Goal: Task Accomplishment & Management: Manage account settings

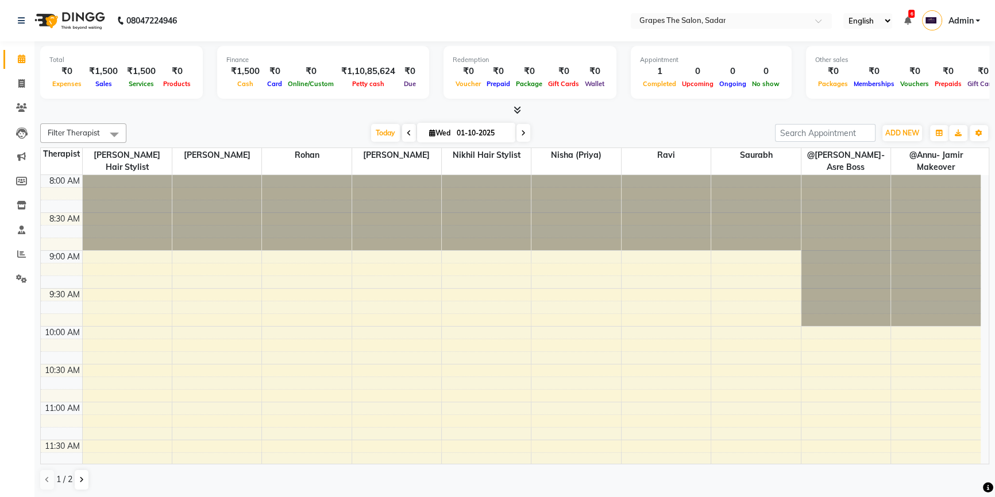
scroll to position [643, 0]
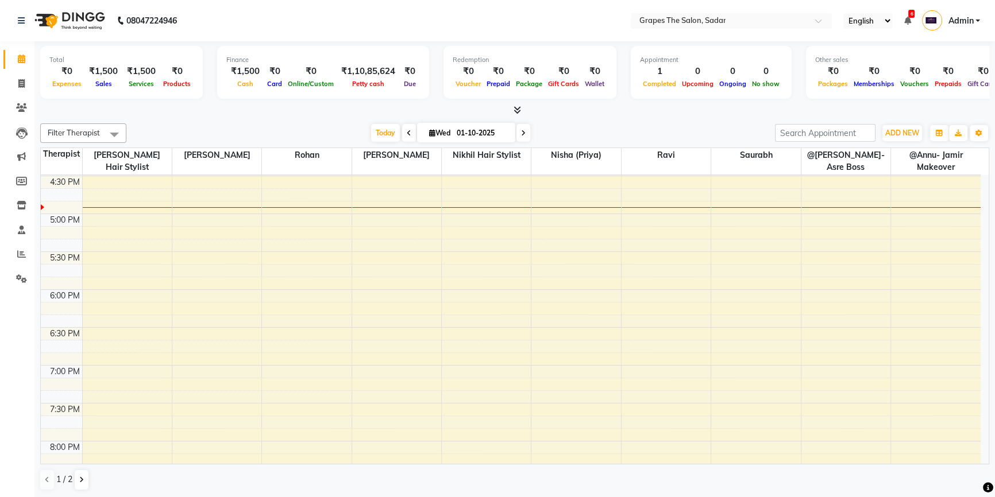
click at [553, 201] on td at bounding box center [531, 207] width 898 height 13
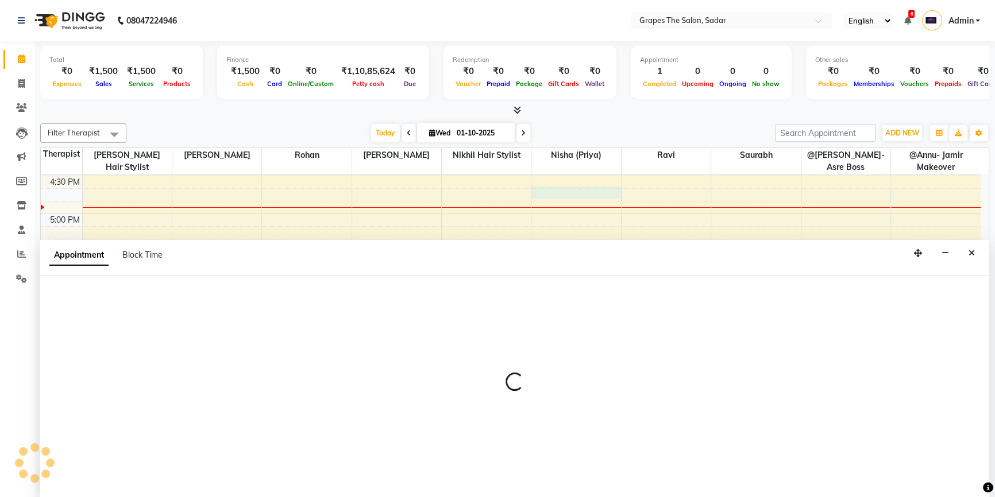
select select "52017"
select select "1005"
select select "tentative"
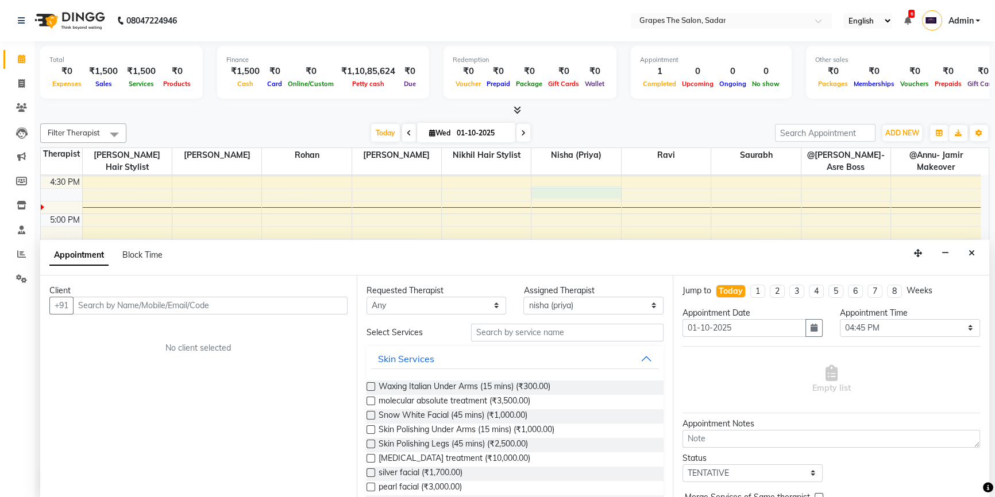
click at [312, 301] on input "text" at bounding box center [210, 306] width 274 height 18
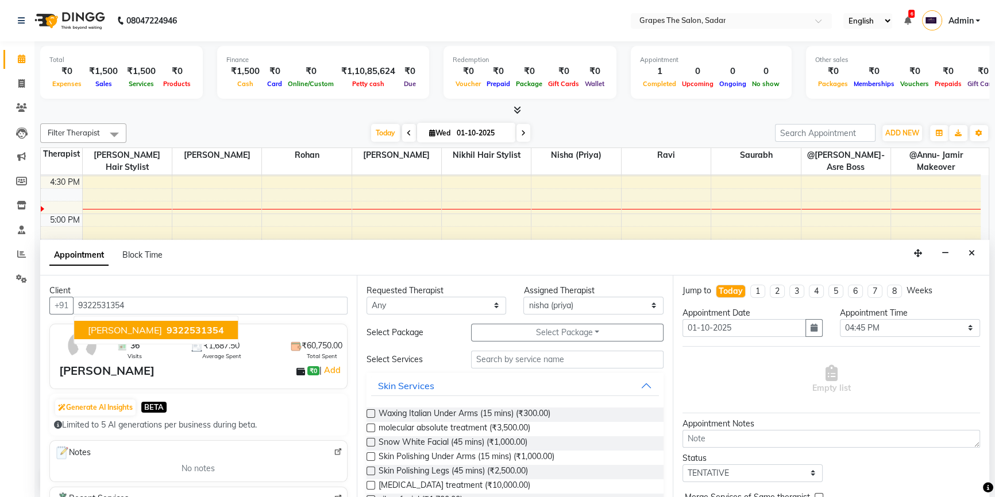
scroll to position [0, 0]
click at [143, 327] on span "[PERSON_NAME]" at bounding box center [125, 329] width 74 height 11
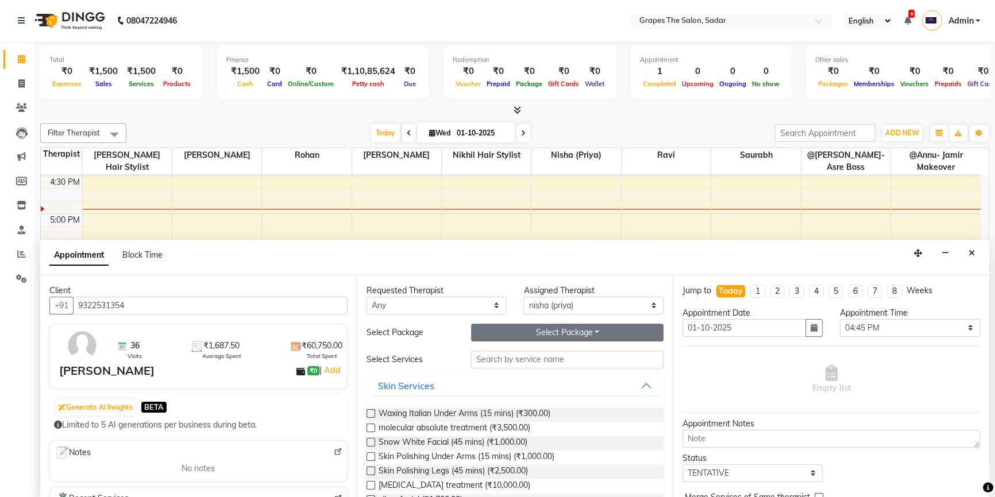
type input "9322531354"
click at [512, 337] on button "Select Package Toggle Dropdown" at bounding box center [567, 333] width 192 height 18
click at [514, 363] on div "8 swedish" at bounding box center [517, 356] width 92 height 27
click at [528, 328] on button "Select Package Toggle Dropdown" at bounding box center [567, 333] width 192 height 18
click at [515, 350] on li "8 swedish" at bounding box center [516, 356] width 91 height 17
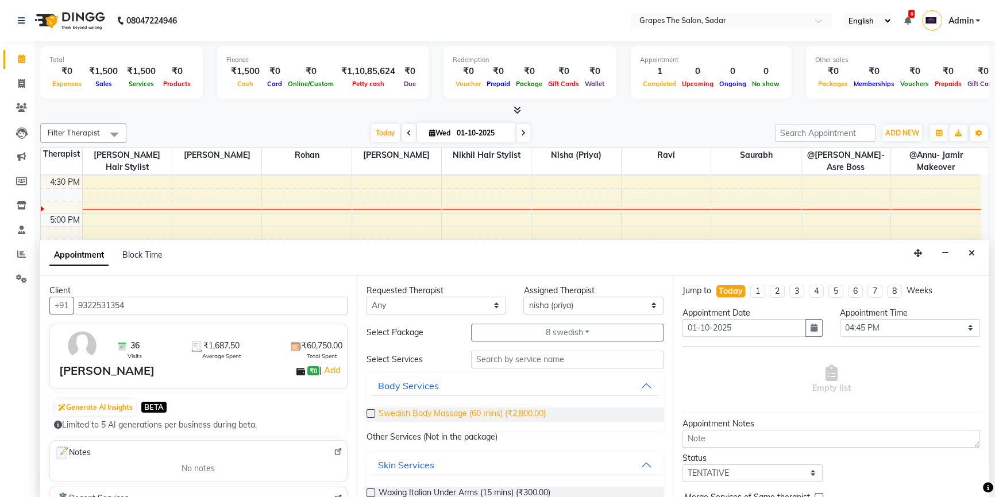
click at [466, 412] on span "Swedish Body Massage (60 mins) (₹2,800.00)" at bounding box center [461, 415] width 167 height 14
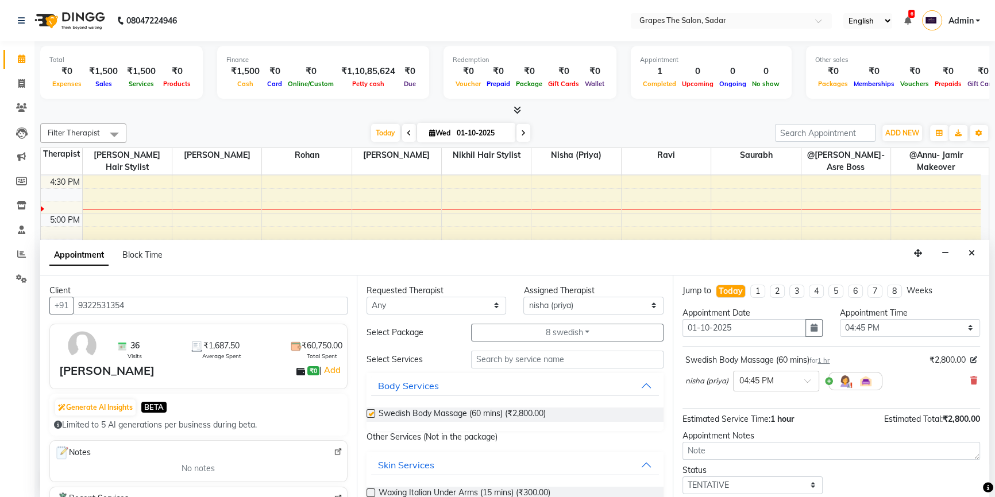
checkbox input "false"
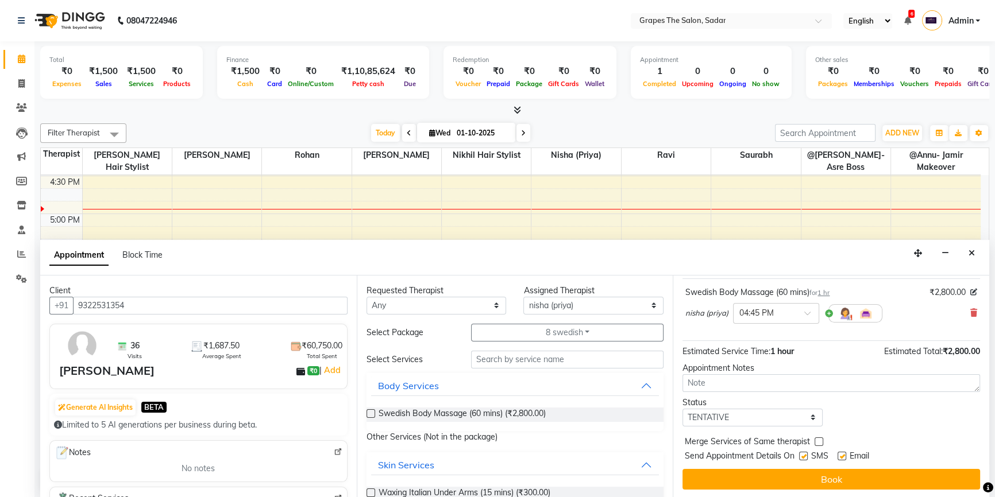
click at [844, 452] on label at bounding box center [841, 456] width 9 height 9
click at [844, 454] on input "checkbox" at bounding box center [840, 457] width 7 height 7
checkbox input "false"
click at [802, 456] on label at bounding box center [803, 456] width 9 height 9
click at [802, 456] on input "checkbox" at bounding box center [802, 457] width 7 height 7
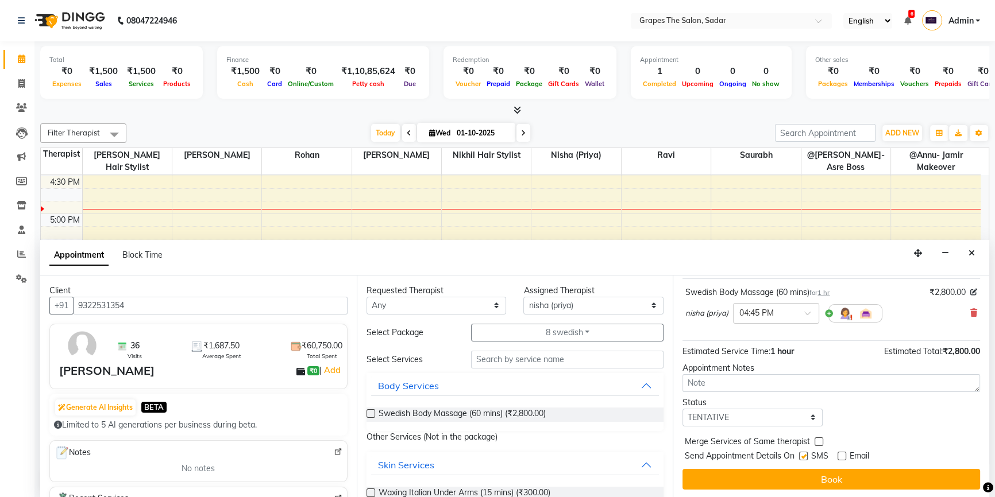
checkbox input "false"
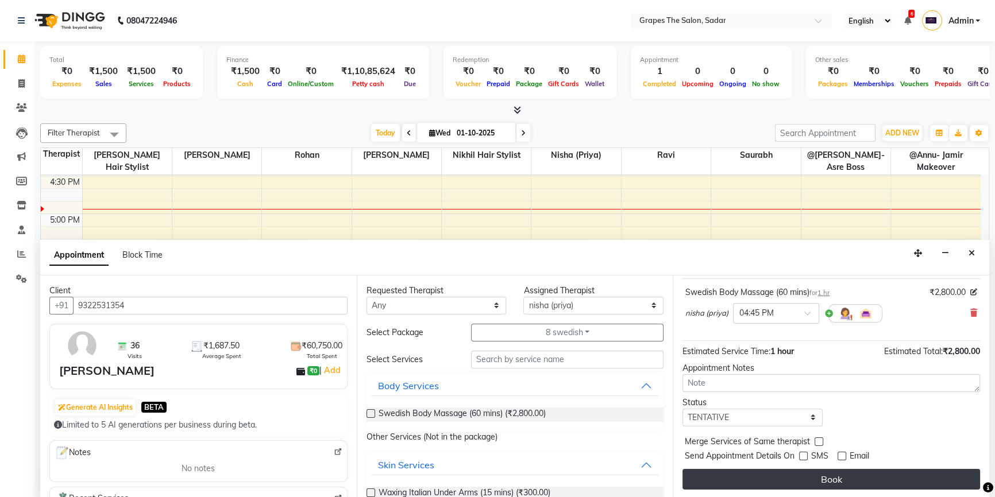
click at [809, 480] on button "Book" at bounding box center [830, 479] width 297 height 21
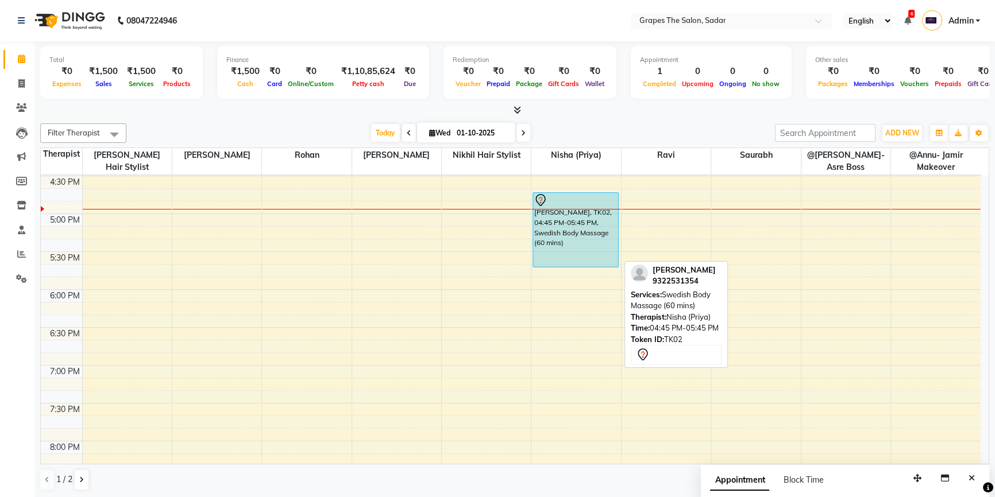
click at [566, 221] on div "[PERSON_NAME], TK02, 04:45 PM-05:45 PM, Swedish Body Massage (60 mins)" at bounding box center [575, 230] width 85 height 74
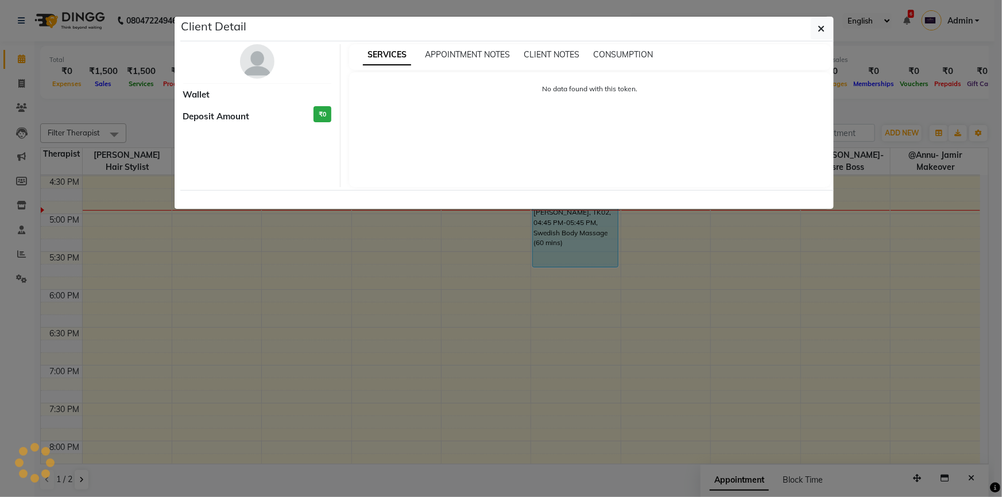
select select "7"
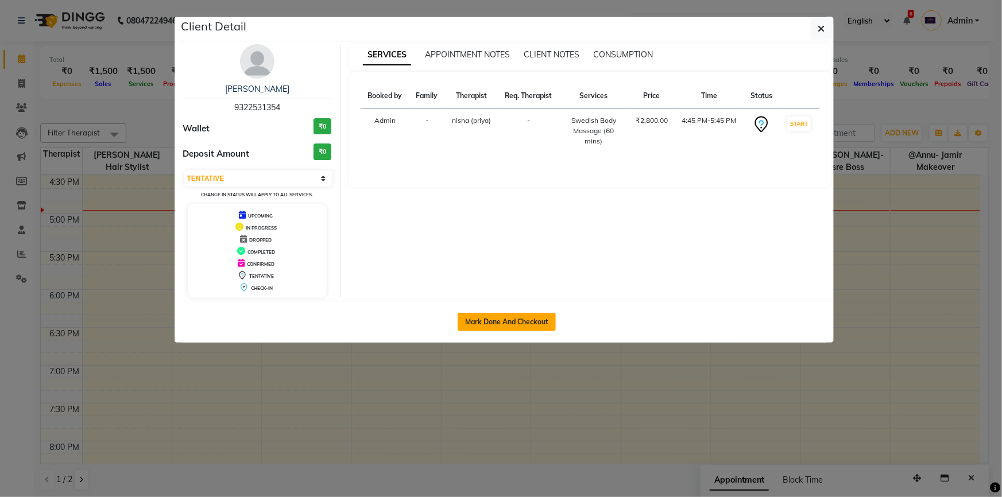
click at [535, 314] on button "Mark Done And Checkout" at bounding box center [507, 322] width 98 height 18
select select "service"
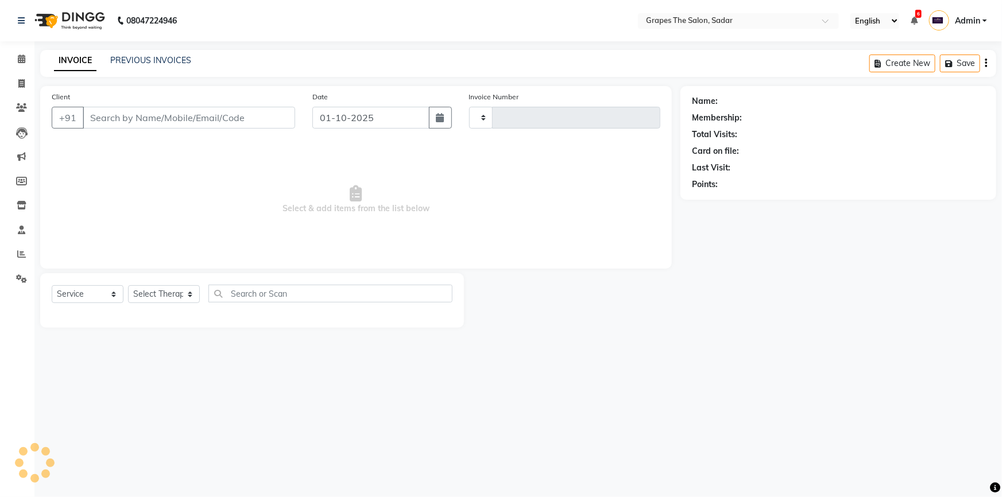
type input "1732"
select select "55"
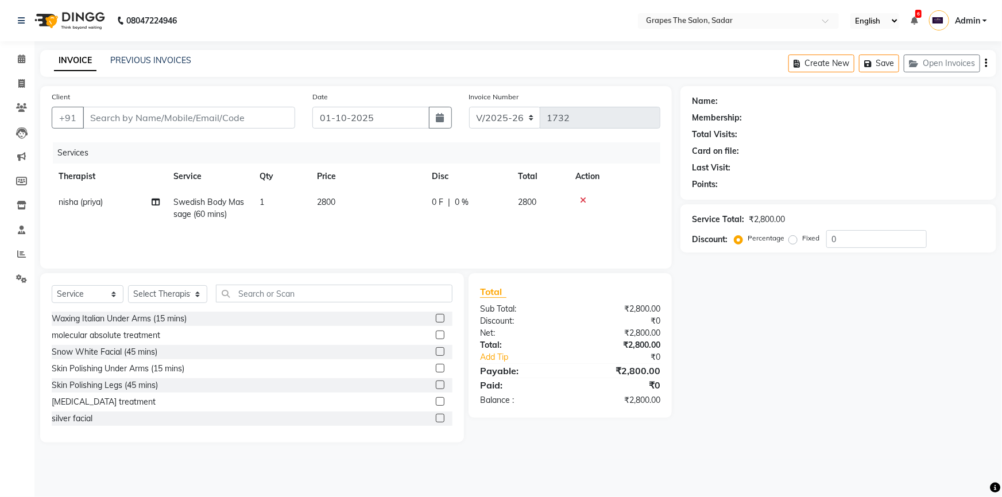
type input "9322531354"
select select "52017"
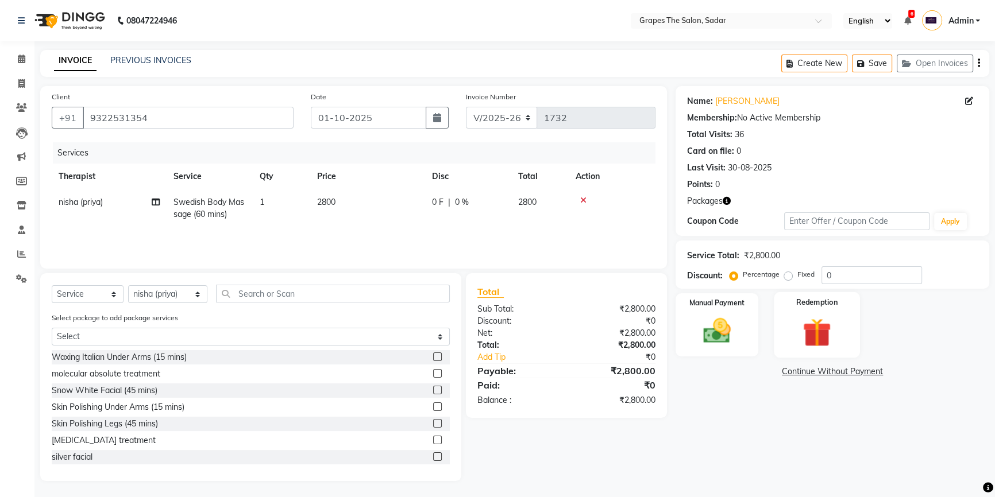
click at [810, 337] on img at bounding box center [817, 333] width 47 height 36
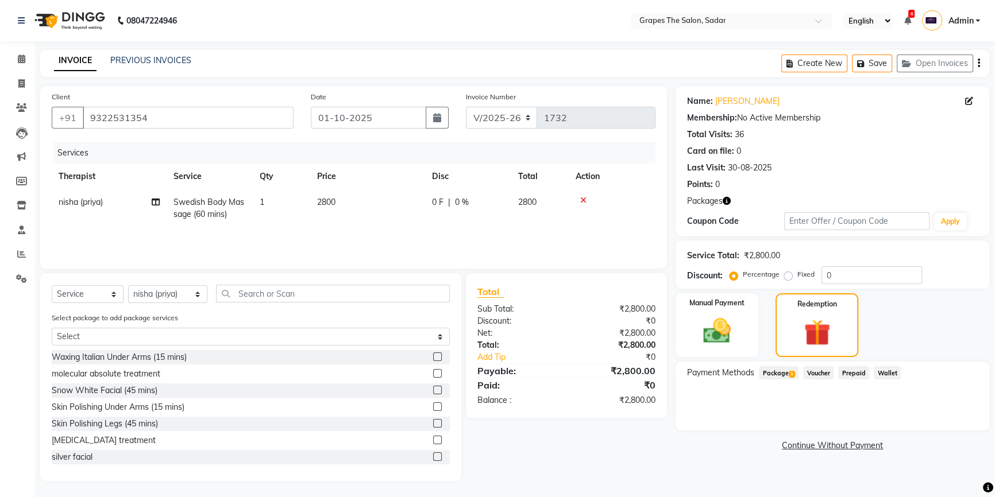
click at [783, 370] on span "Package 1" at bounding box center [779, 372] width 40 height 13
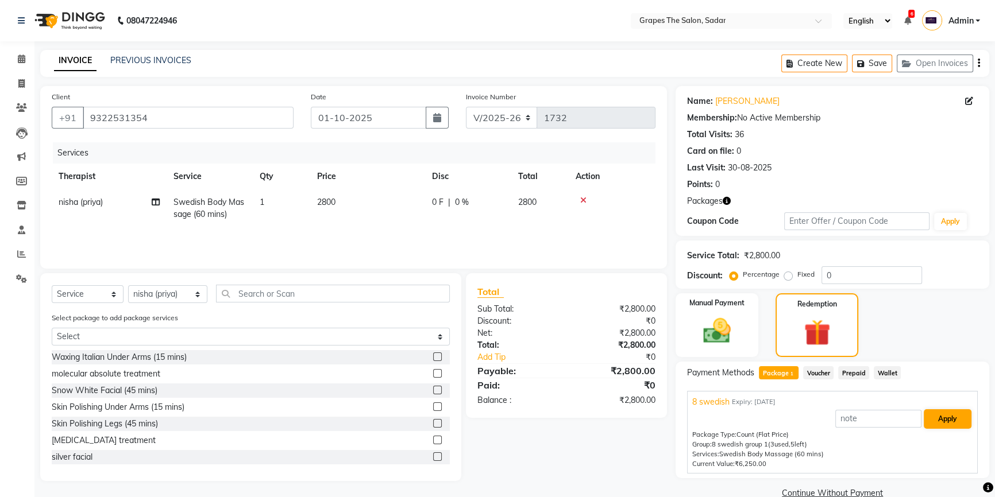
scroll to position [21, 0]
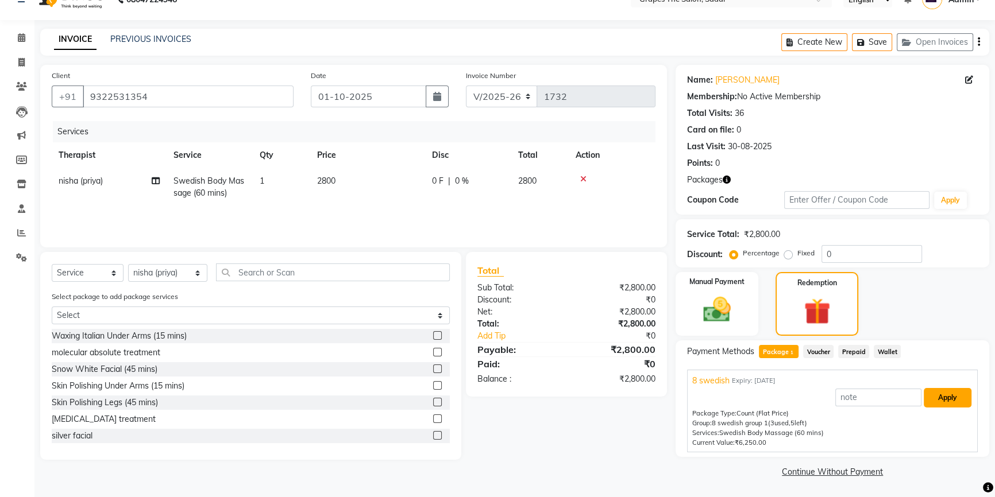
click at [953, 401] on button "Apply" at bounding box center [947, 398] width 48 height 20
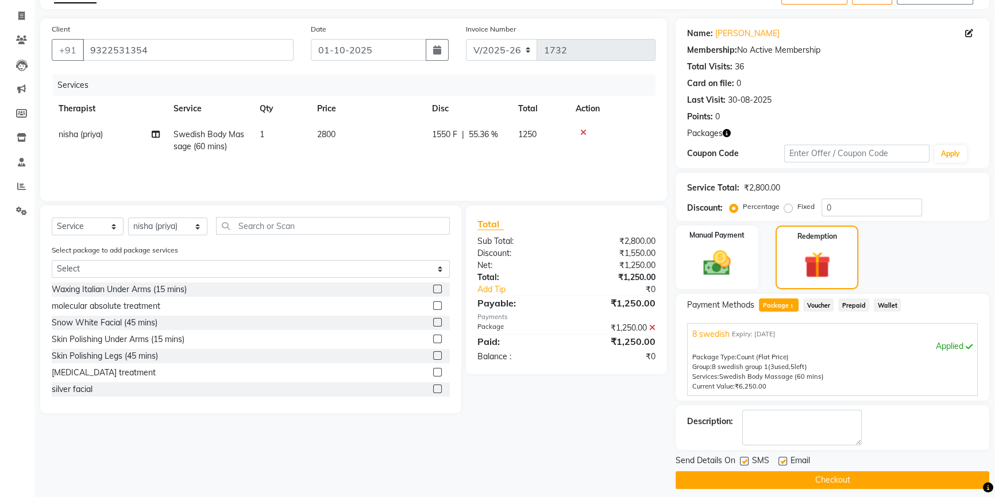
scroll to position [76, 0]
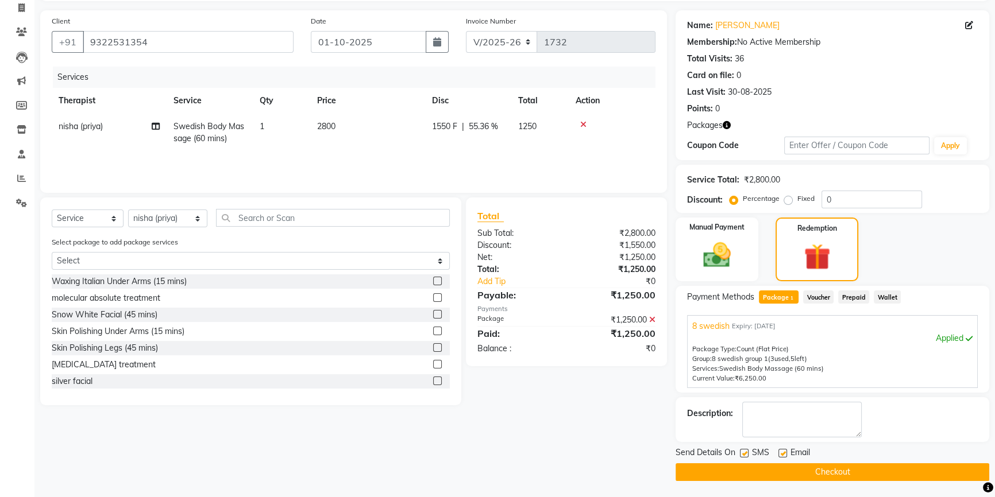
click at [786, 449] on label at bounding box center [782, 453] width 9 height 9
click at [786, 450] on input "checkbox" at bounding box center [781, 453] width 7 height 7
checkbox input "false"
click at [745, 453] on label at bounding box center [744, 453] width 9 height 9
click at [745, 453] on input "checkbox" at bounding box center [743, 453] width 7 height 7
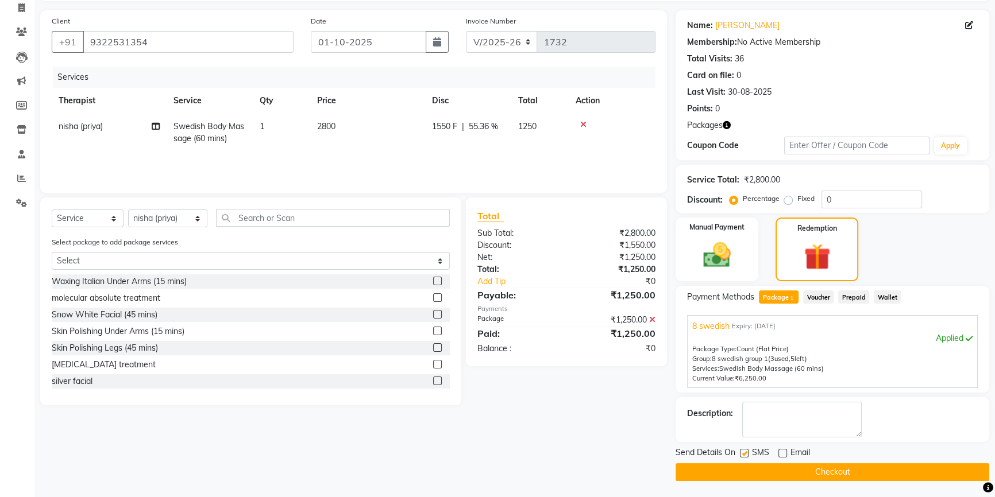
checkbox input "false"
click at [755, 474] on button "Checkout" at bounding box center [832, 472] width 314 height 18
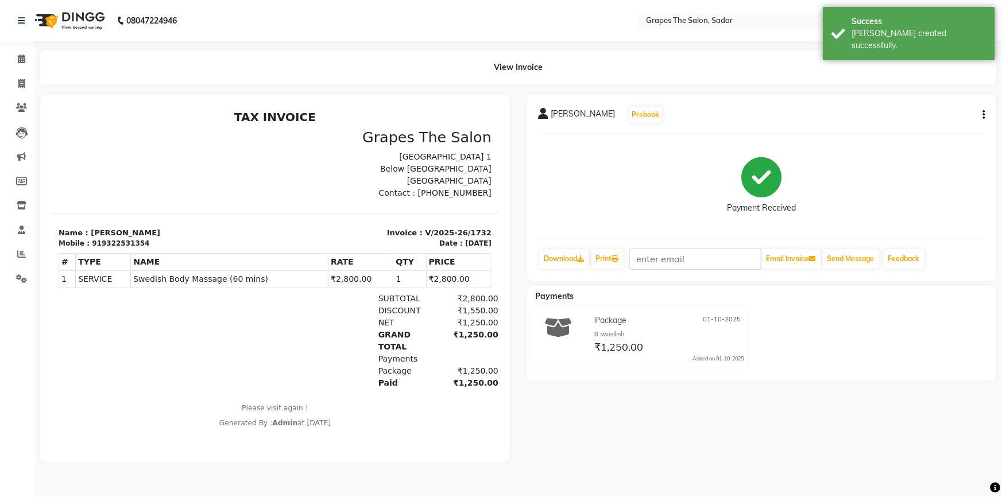
drag, startPoint x: 143, startPoint y: 273, endPoint x: 138, endPoint y: 258, distance: 16.3
click at [138, 249] on div "Name : [PERSON_NAME] Mobile : 919322531354" at bounding box center [162, 238] width 223 height 22
click at [28, 62] on span at bounding box center [21, 59] width 20 height 13
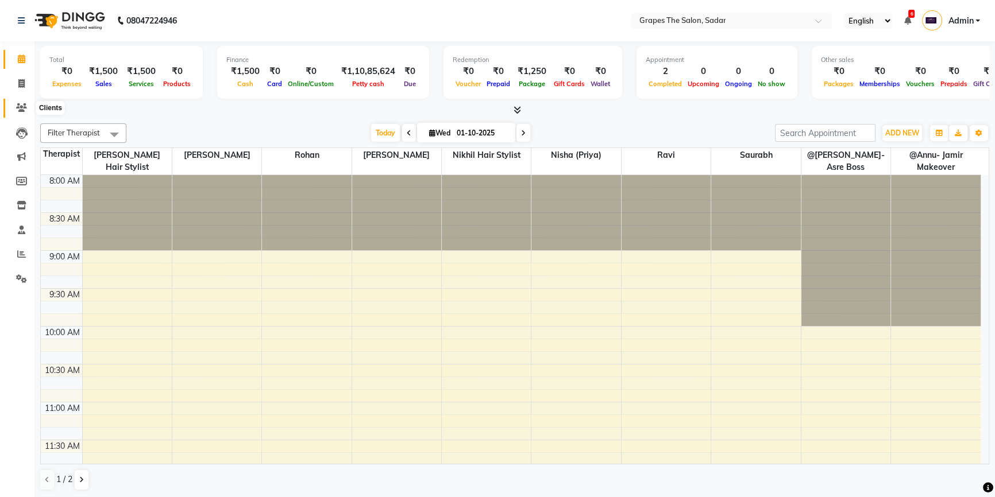
click at [18, 112] on icon at bounding box center [21, 107] width 11 height 9
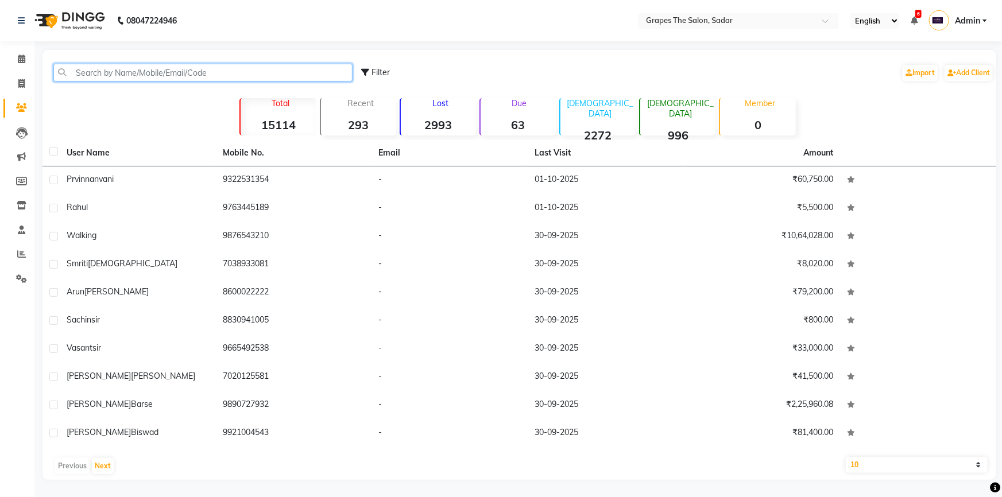
paste input "Mobile : [PHONE_NUMBER]"
drag, startPoint x: 107, startPoint y: 72, endPoint x: 70, endPoint y: 65, distance: 38.1
click at [70, 65] on input "Mobile : [PHONE_NUMBER]" at bounding box center [202, 73] width 299 height 18
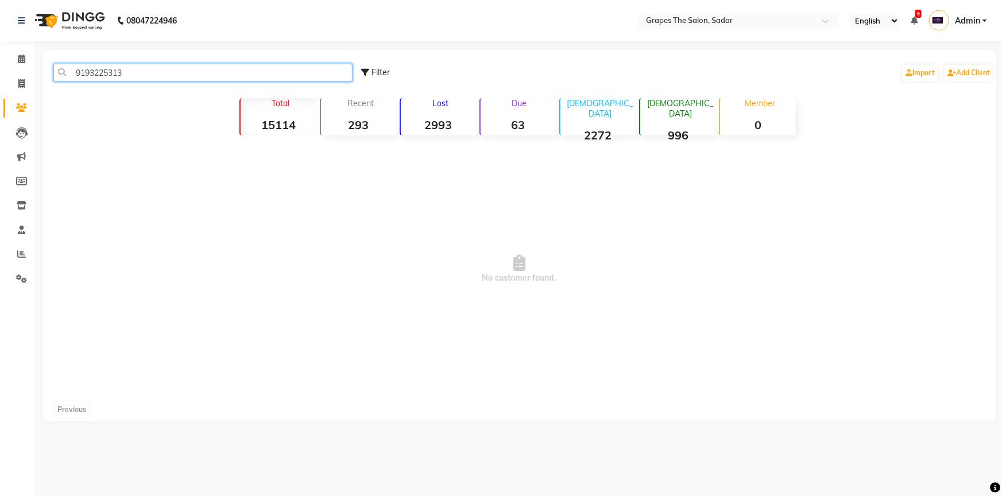
click at [157, 75] on input "9193225313" at bounding box center [202, 73] width 299 height 18
click at [155, 76] on input "9193225313" at bounding box center [202, 73] width 299 height 18
type input "9"
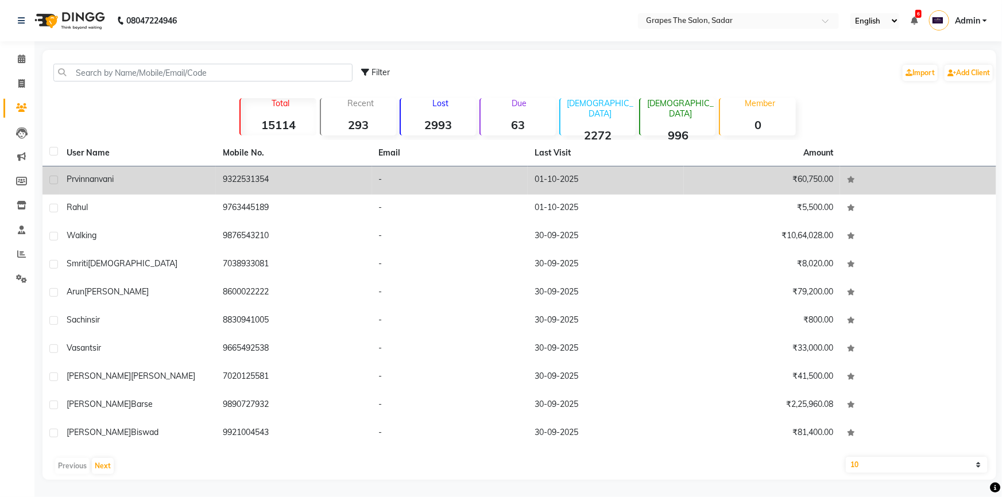
click at [140, 184] on div "[PERSON_NAME]" at bounding box center [138, 179] width 142 height 12
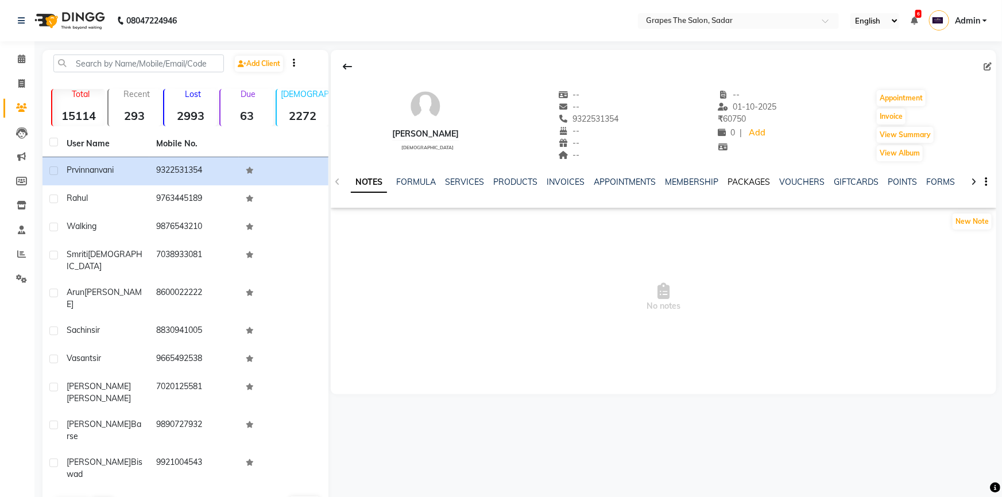
click at [736, 182] on link "PACKAGES" at bounding box center [749, 182] width 42 height 10
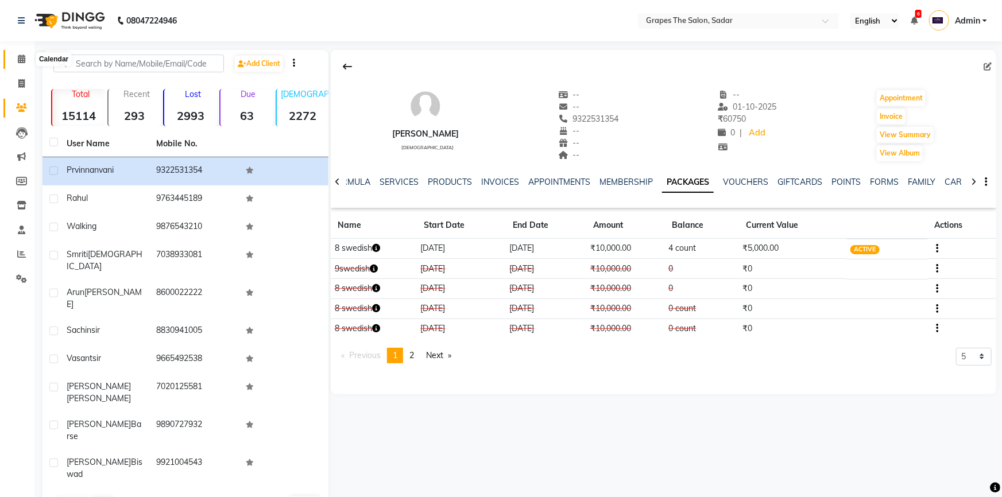
click at [22, 60] on icon at bounding box center [21, 59] width 7 height 9
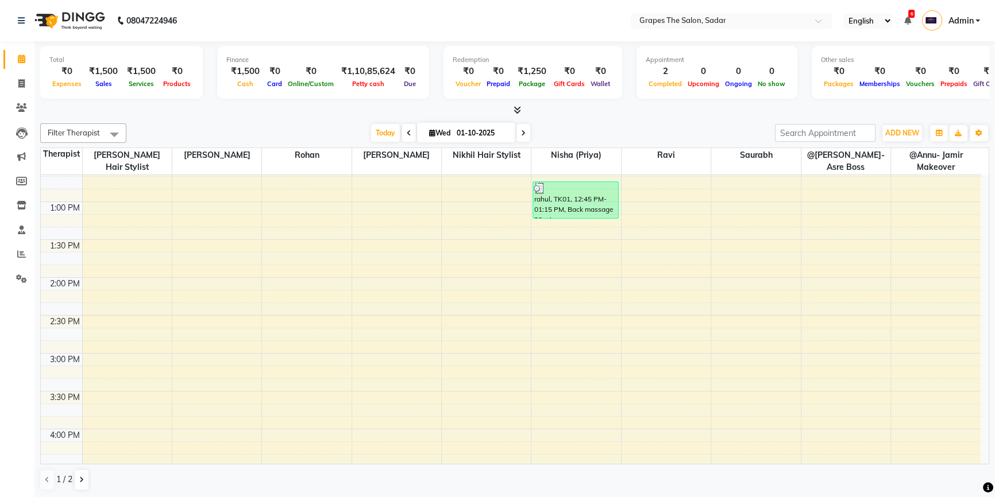
scroll to position [365, 0]
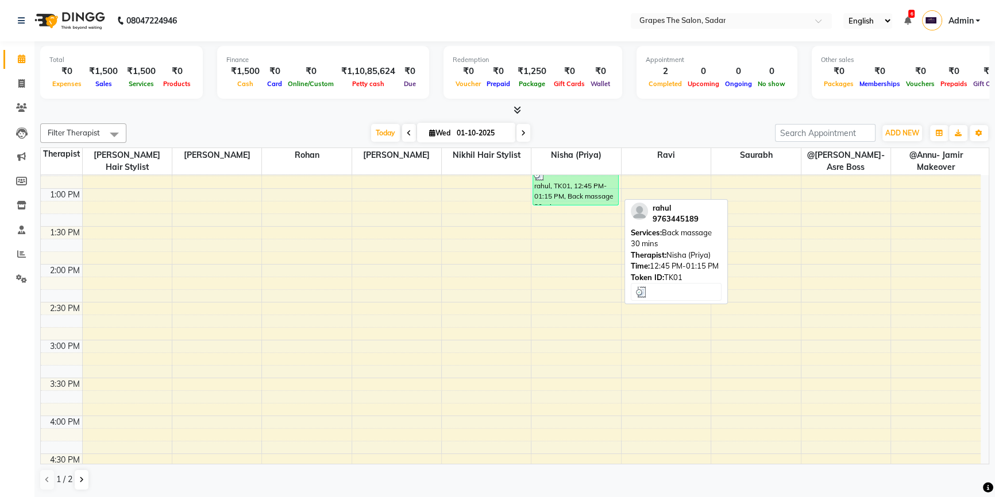
click at [591, 187] on div "rahul, TK01, 12:45 PM-01:15 PM, Back massage 30 mins" at bounding box center [575, 187] width 85 height 36
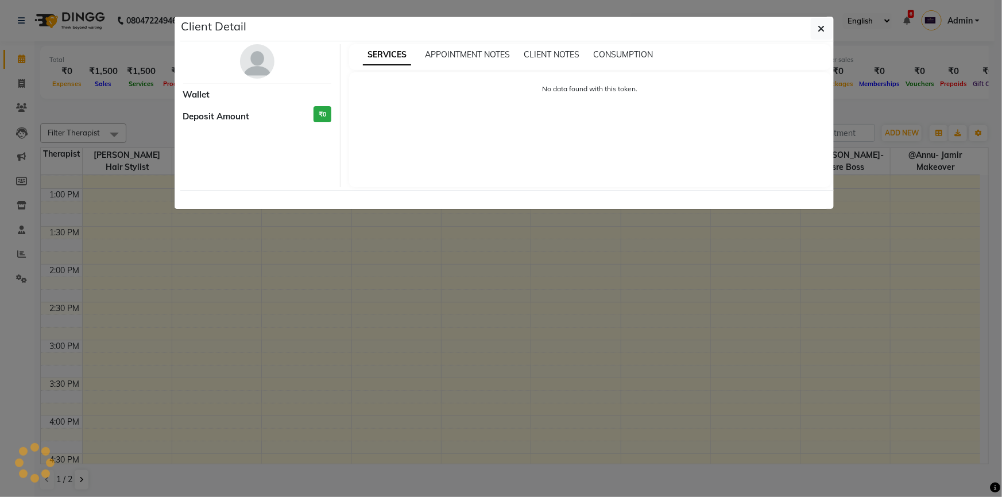
select select "3"
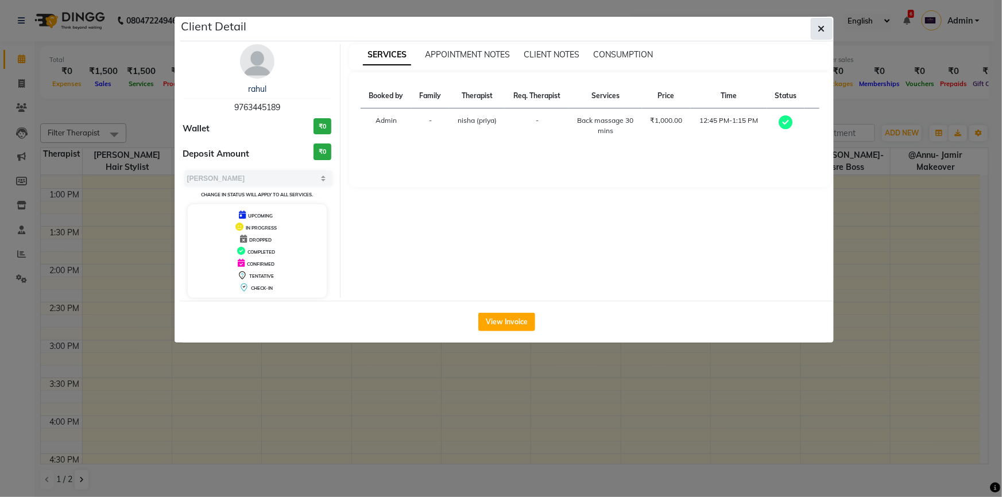
click at [832, 34] on button "button" at bounding box center [822, 29] width 22 height 22
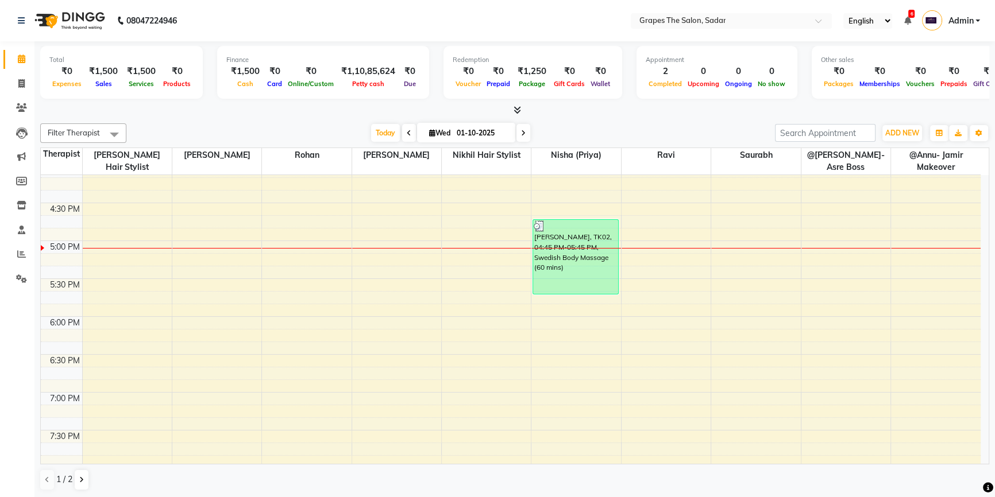
scroll to position [653, 0]
